Goal: Information Seeking & Learning: Learn about a topic

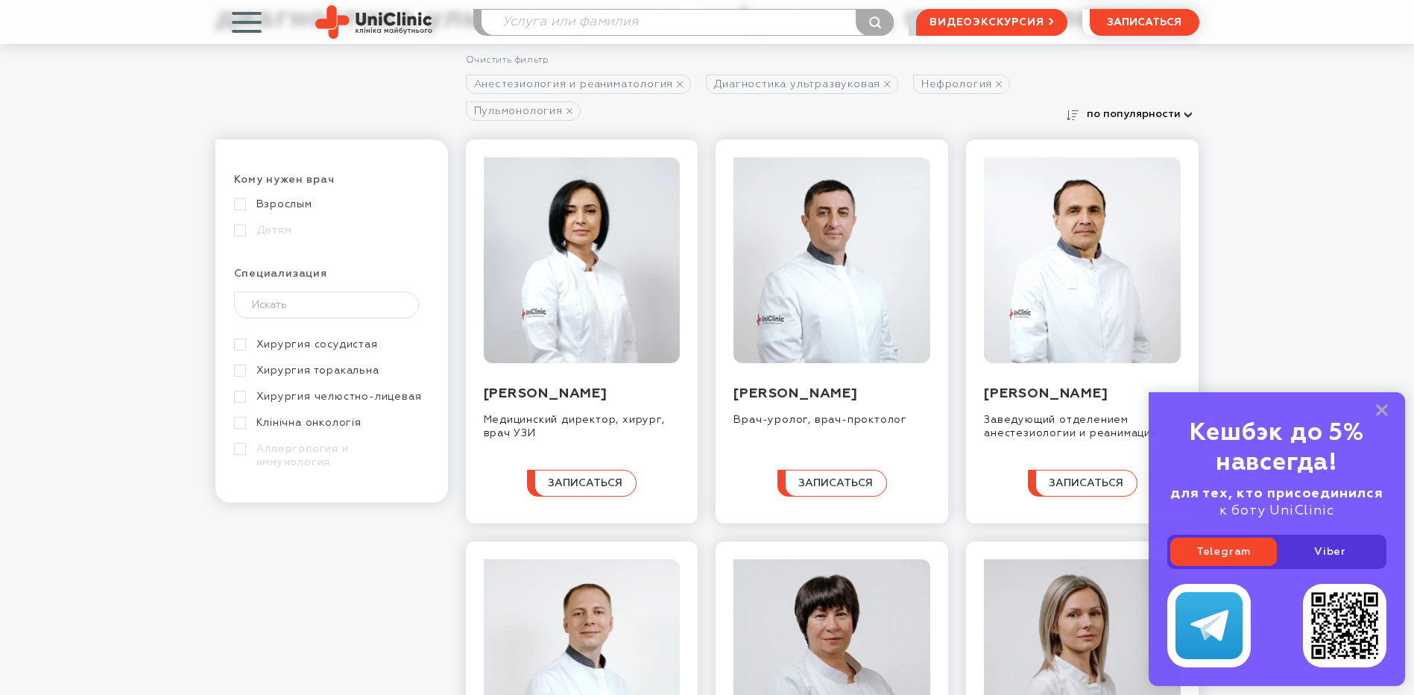
scroll to position [459, 0]
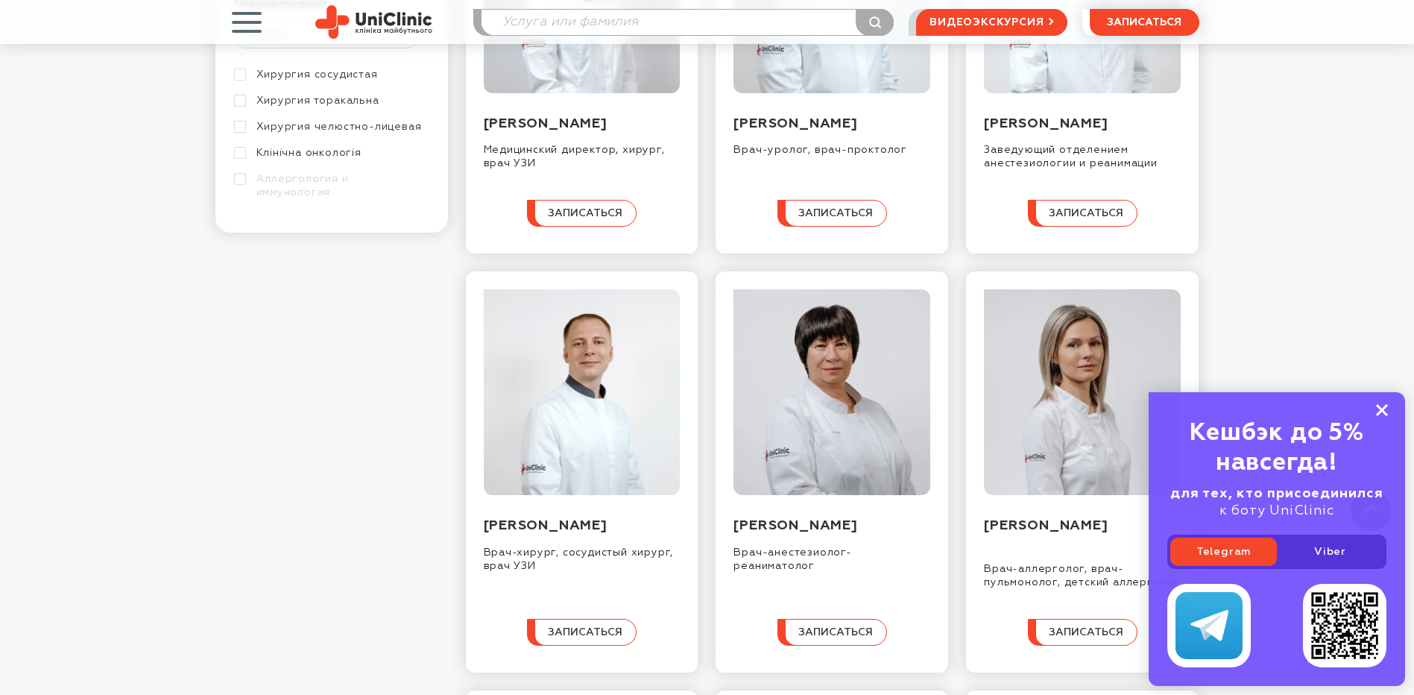
click at [1385, 412] on rect at bounding box center [1382, 410] width 12 height 12
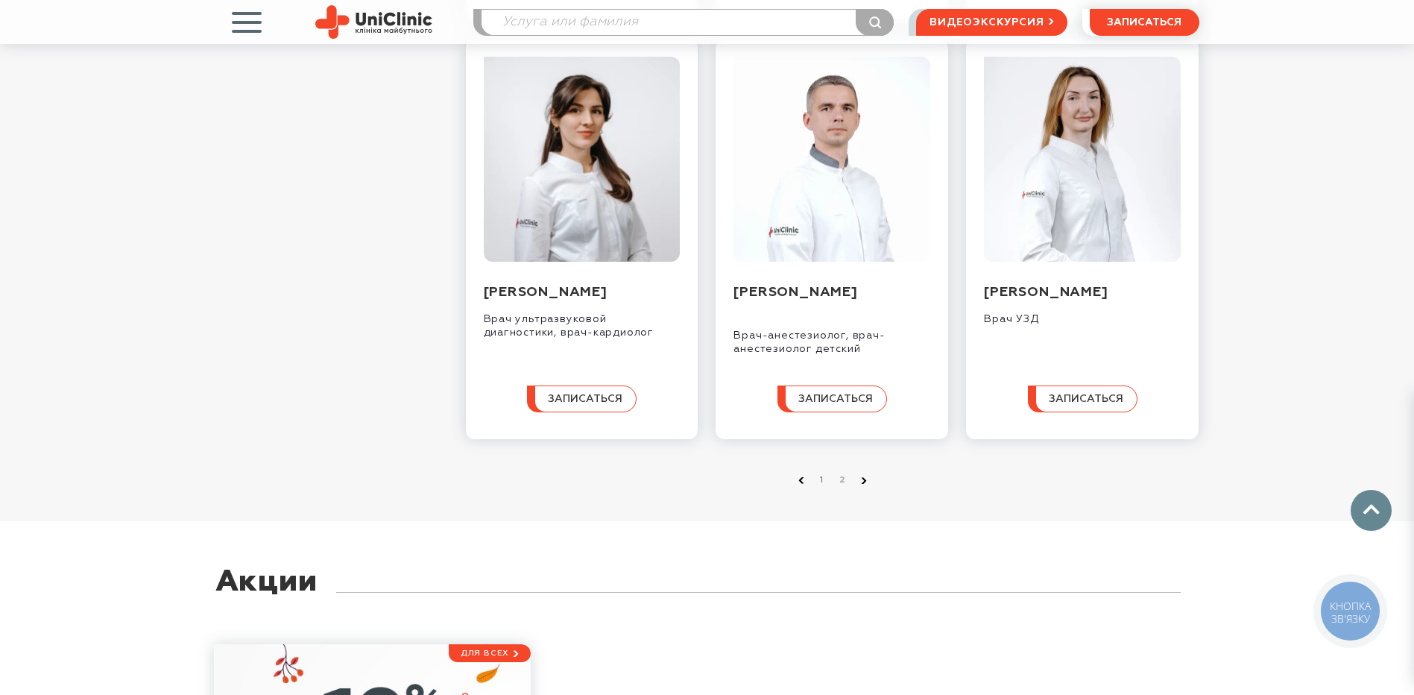
scroll to position [1652, 0]
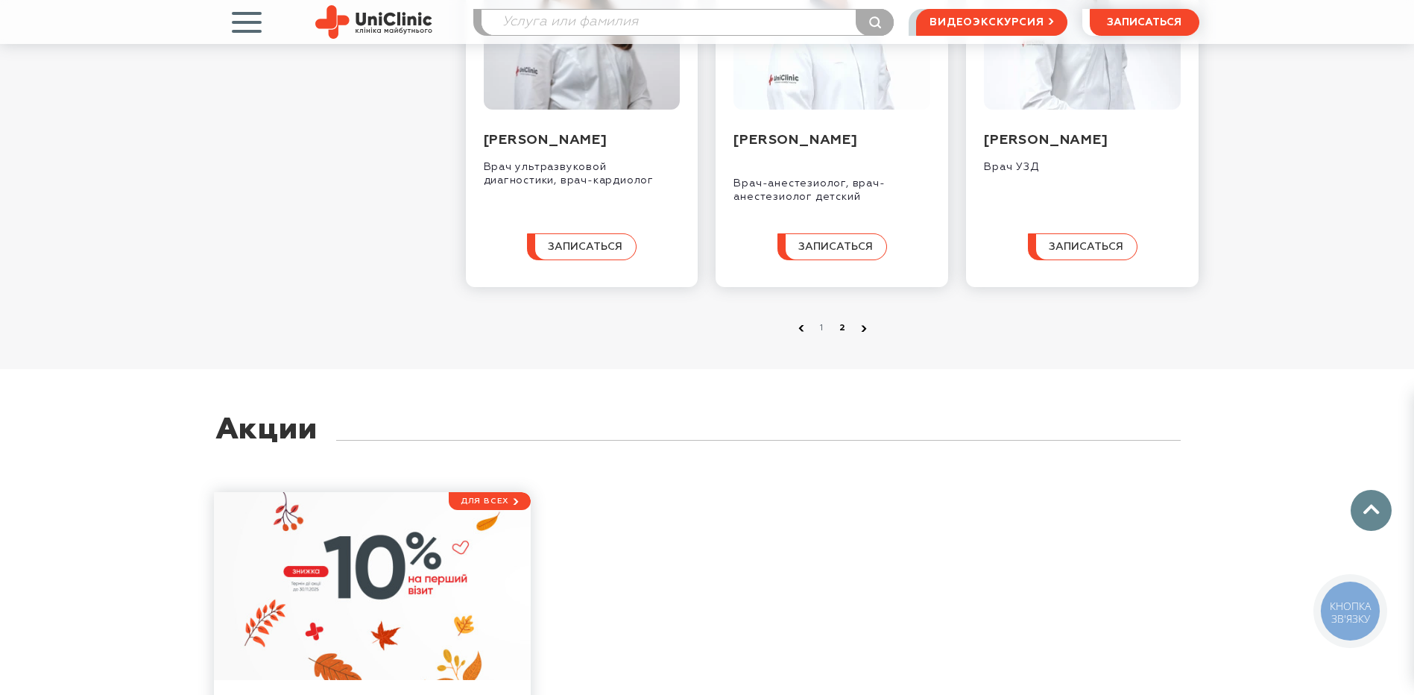
click at [839, 335] on link "2" at bounding box center [843, 328] width 15 height 15
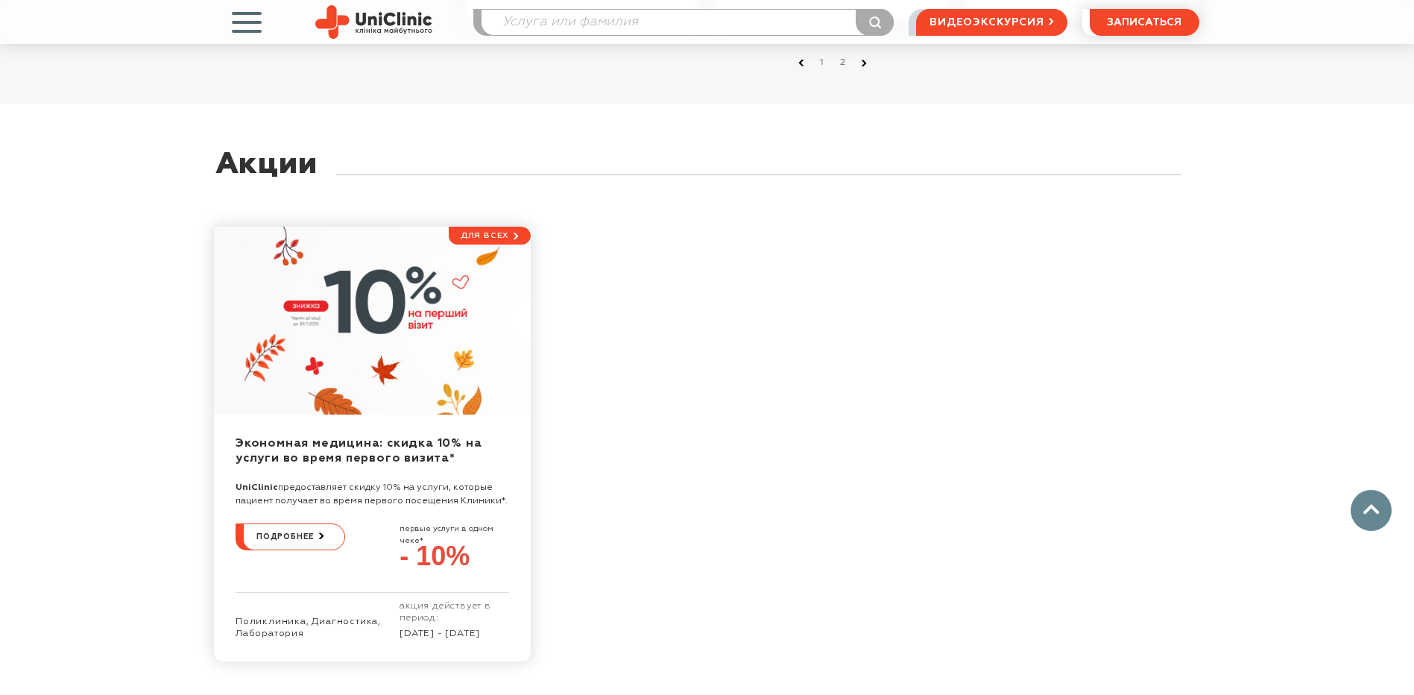
scroll to position [1422, 0]
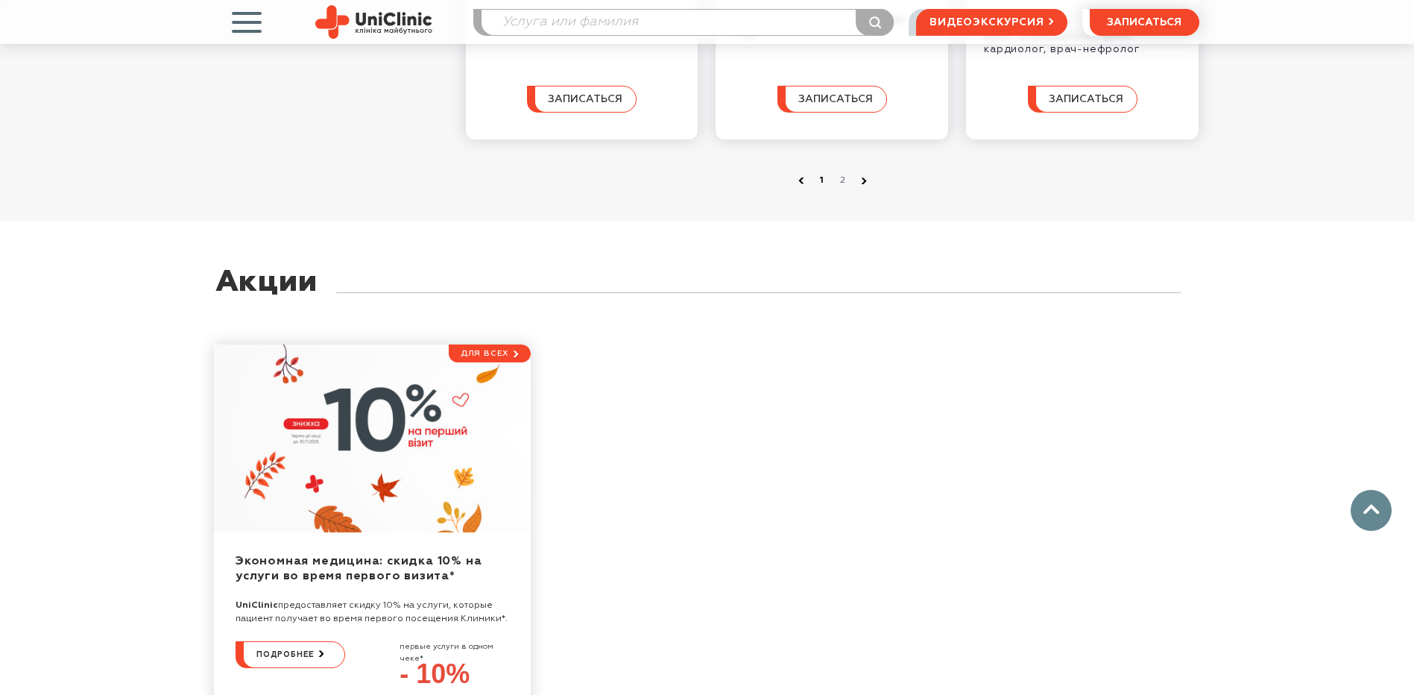
click at [819, 188] on link "1" at bounding box center [822, 180] width 15 height 15
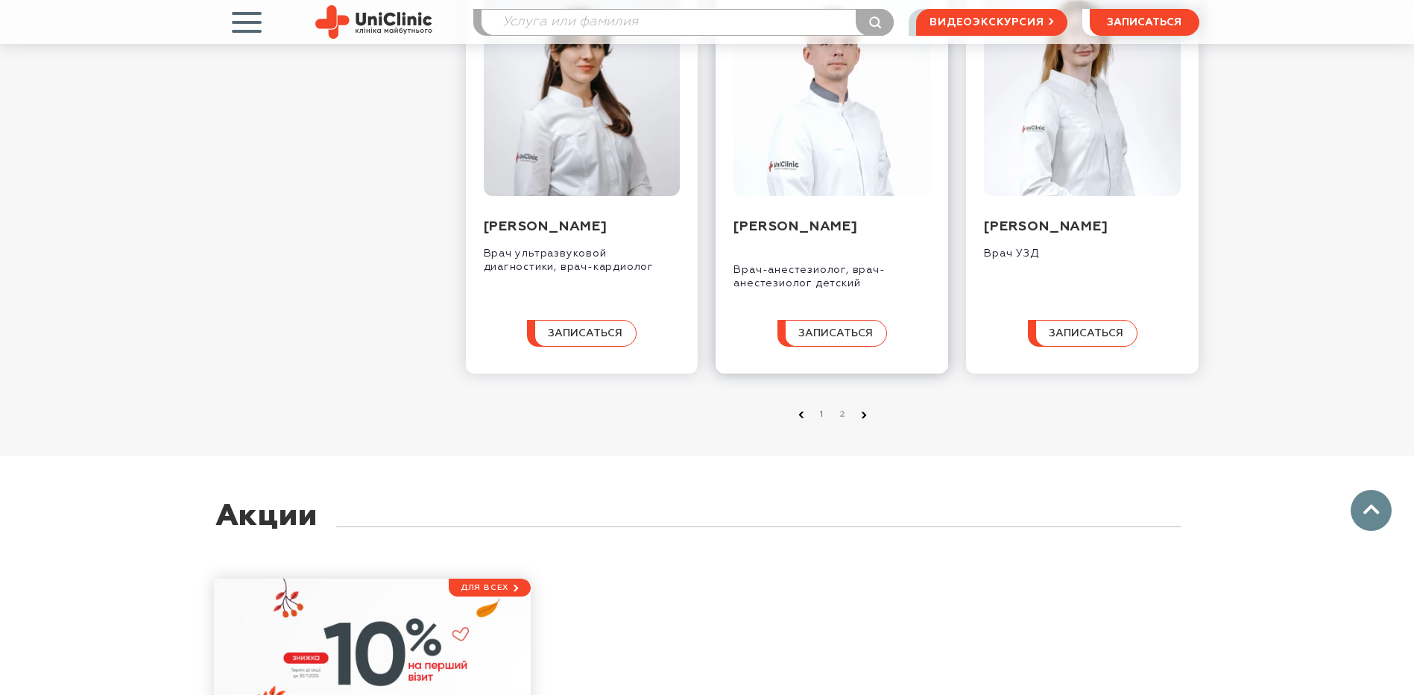
scroll to position [1491, 0]
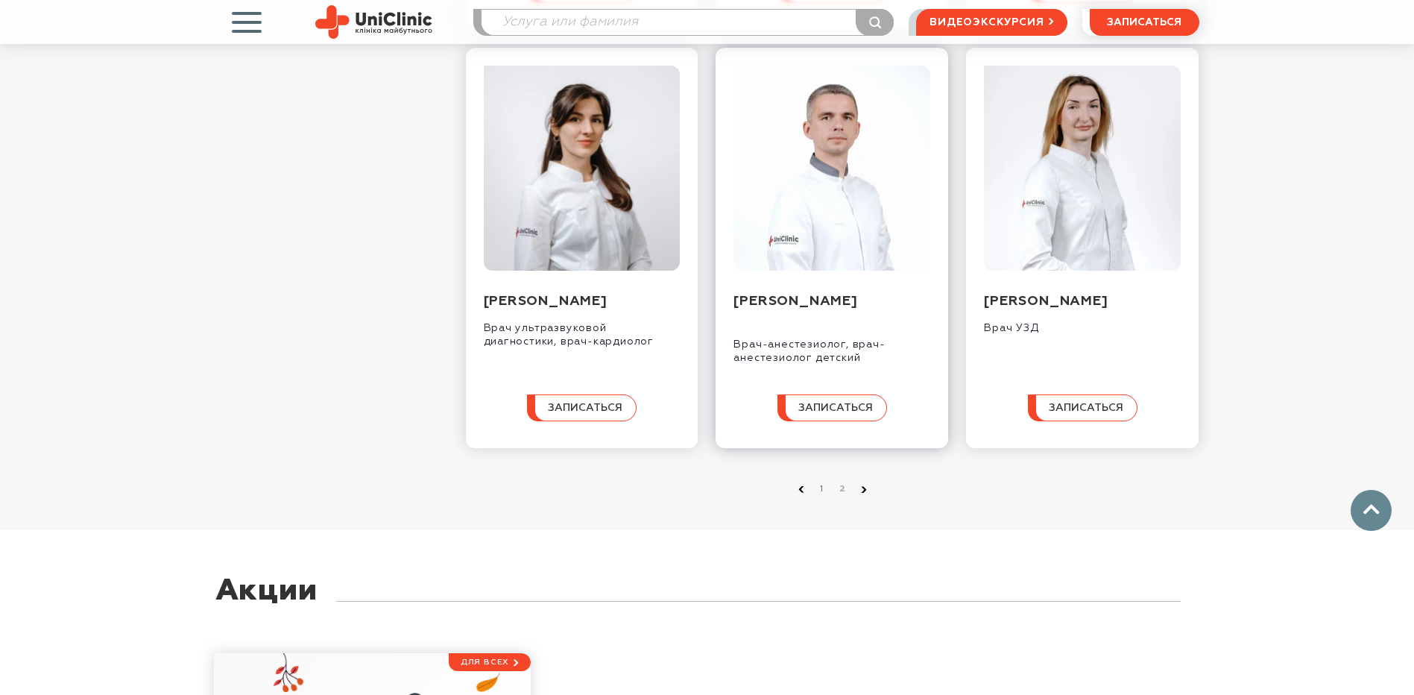
click at [848, 269] on img at bounding box center [832, 169] width 197 height 206
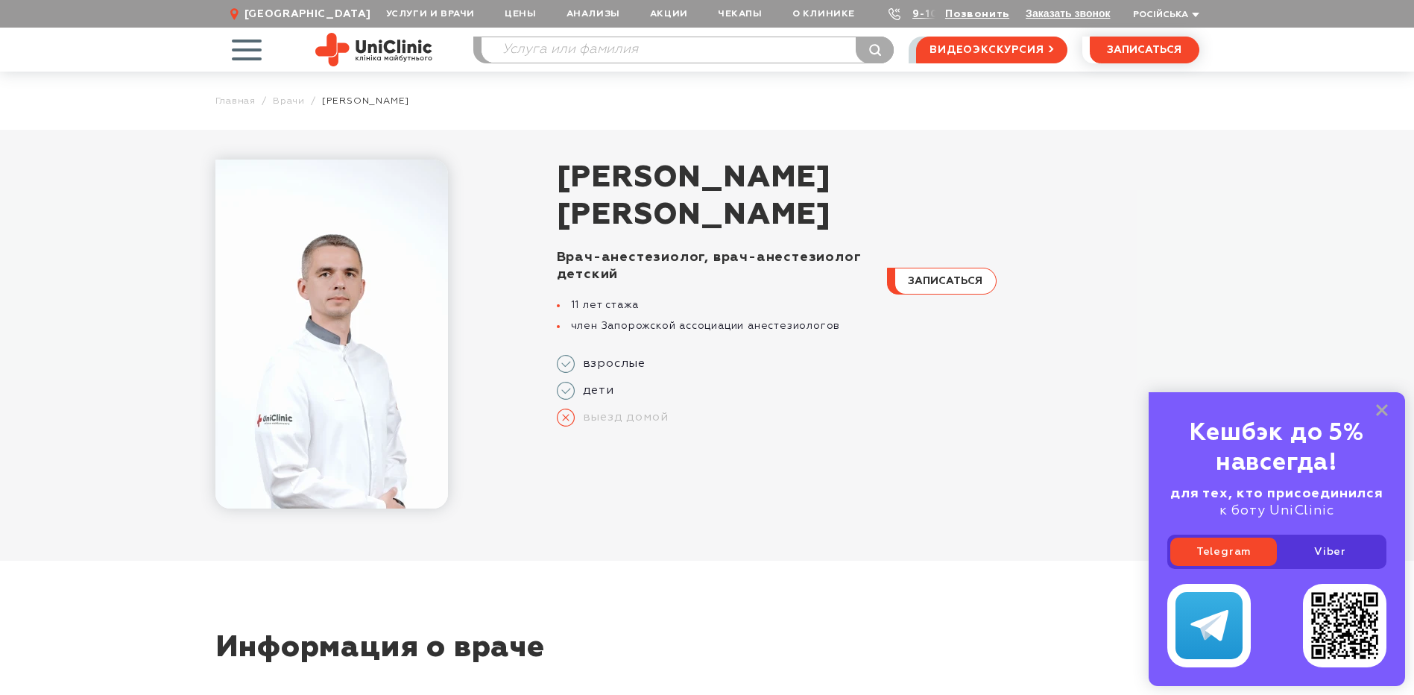
click at [253, 286] on img at bounding box center [331, 334] width 233 height 349
click at [347, 289] on img at bounding box center [331, 334] width 233 height 349
click at [1379, 404] on icon at bounding box center [1382, 410] width 12 height 13
